Goal: Check status: Check status

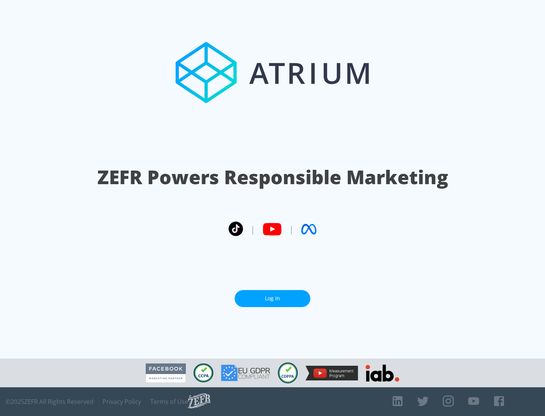
click at [273, 299] on link "Log In" at bounding box center [273, 298] width 76 height 17
